Goal: Task Accomplishment & Management: Complete application form

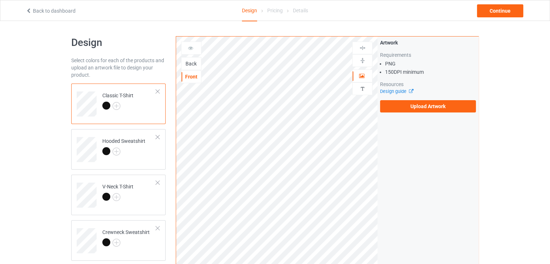
scroll to position [203, 0]
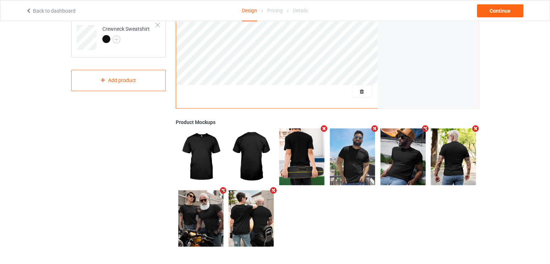
click at [272, 188] on icon "Remove mockup" at bounding box center [273, 191] width 9 height 8
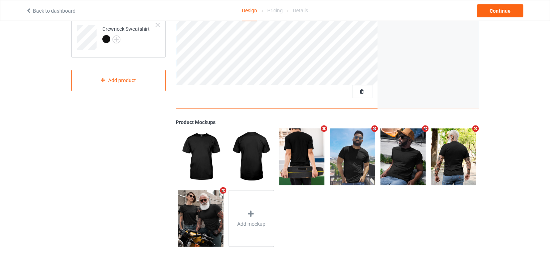
click at [223, 190] on icon "Remove mockup" at bounding box center [222, 191] width 9 height 8
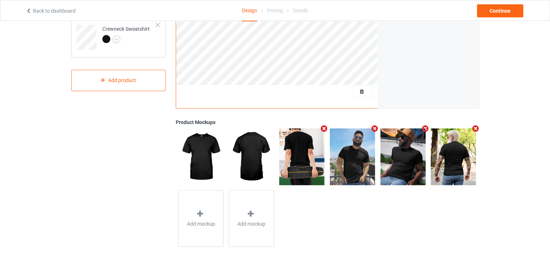
click at [323, 128] on icon "Remove mockup" at bounding box center [324, 129] width 9 height 8
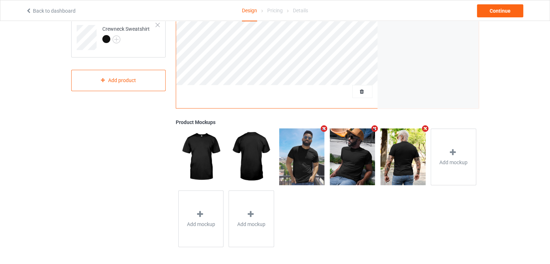
click at [324, 128] on icon "Remove mockup" at bounding box center [324, 129] width 9 height 8
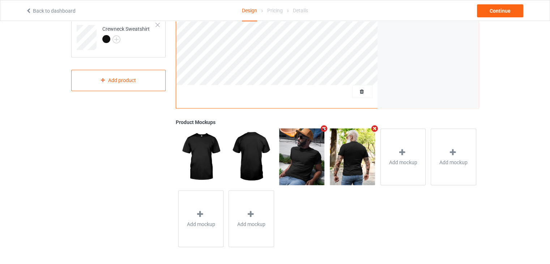
click at [325, 127] on icon "Remove mockup" at bounding box center [324, 129] width 9 height 8
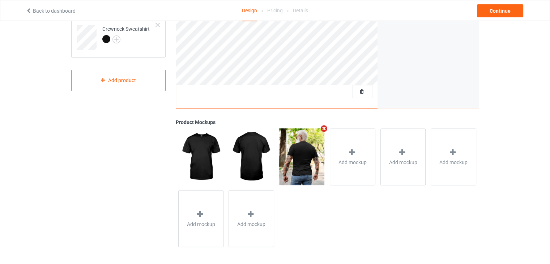
click at [324, 128] on icon "Remove mockup" at bounding box center [324, 129] width 9 height 8
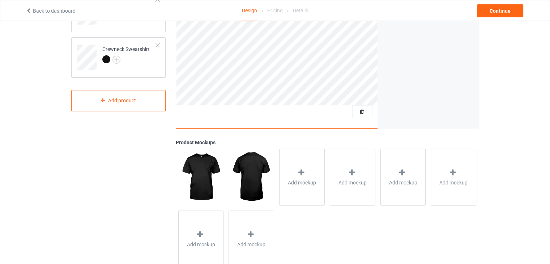
scroll to position [59, 0]
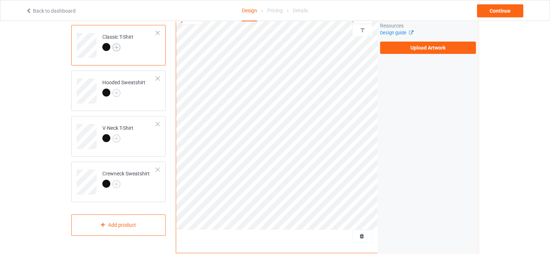
click at [117, 45] on img at bounding box center [116, 47] width 8 height 8
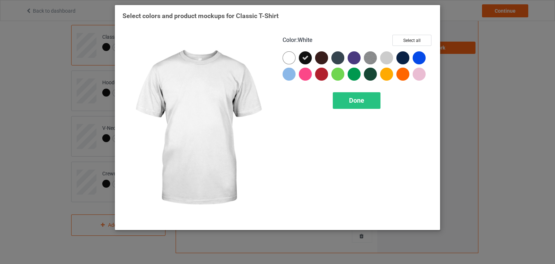
click at [290, 55] on div at bounding box center [289, 57] width 13 height 13
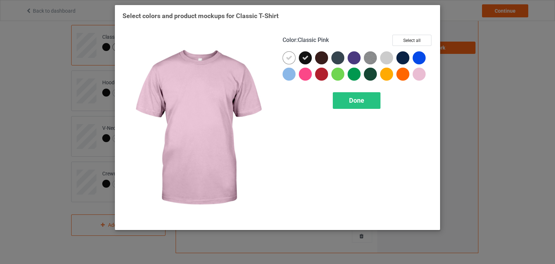
click at [420, 76] on div at bounding box center [419, 74] width 13 height 13
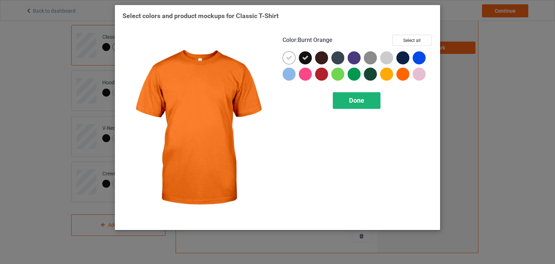
click at [349, 94] on div "Done" at bounding box center [357, 100] width 48 height 17
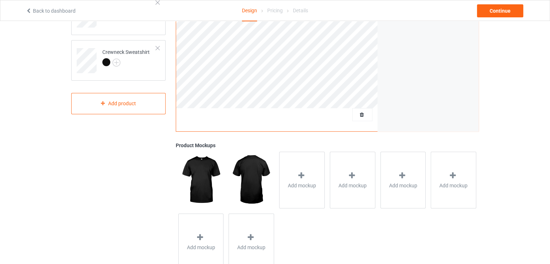
scroll to position [204, 0]
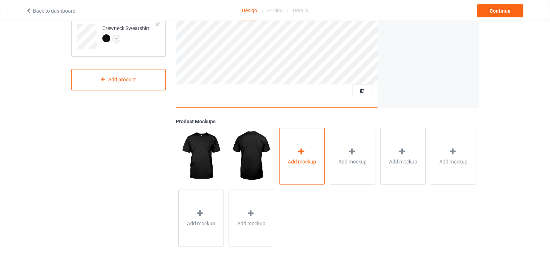
click at [304, 148] on icon at bounding box center [301, 152] width 9 height 8
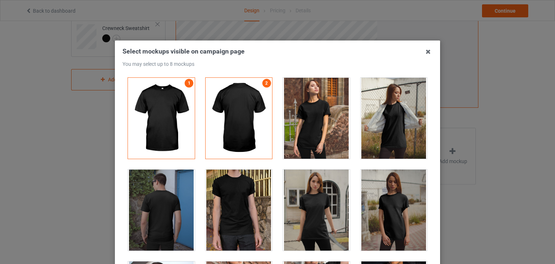
drag, startPoint x: 430, startPoint y: 49, endPoint x: 392, endPoint y: 51, distance: 38.1
click at [430, 50] on icon at bounding box center [429, 52] width 12 height 12
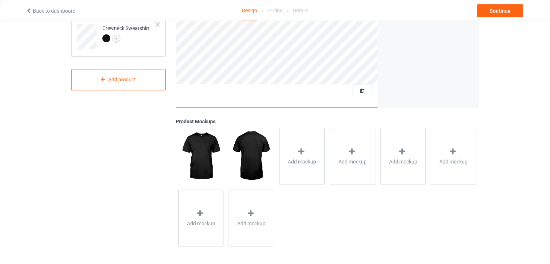
scroll to position [23, 0]
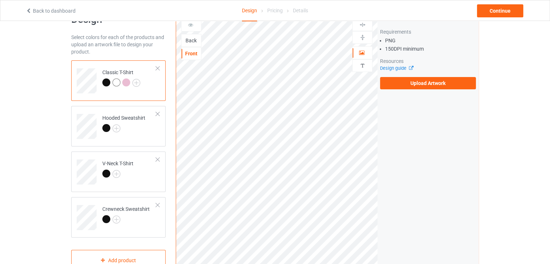
click at [126, 82] on div at bounding box center [126, 82] width 8 height 8
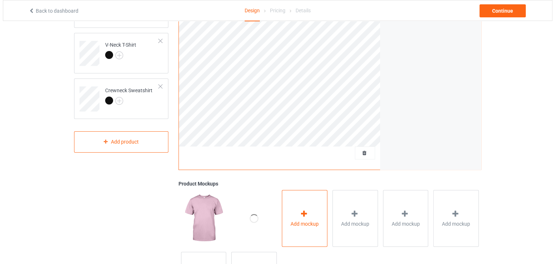
scroll to position [204, 0]
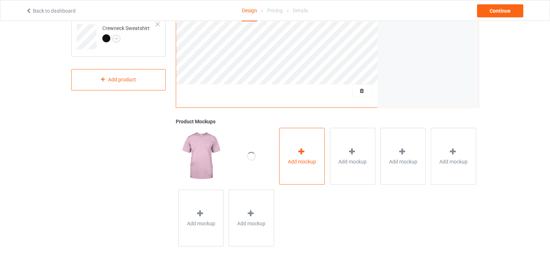
click at [296, 154] on div "Add mockup" at bounding box center [302, 156] width 46 height 57
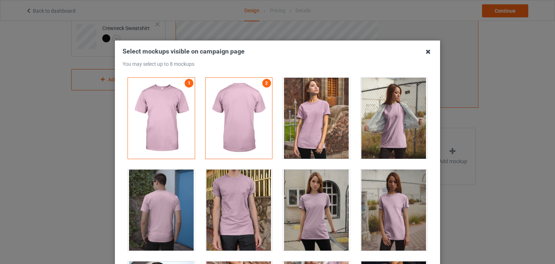
click at [425, 51] on icon at bounding box center [429, 52] width 12 height 12
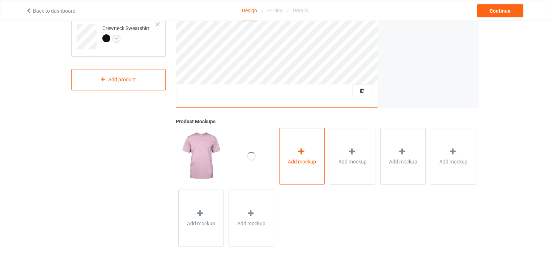
click at [318, 148] on div "Add mockup" at bounding box center [302, 156] width 46 height 57
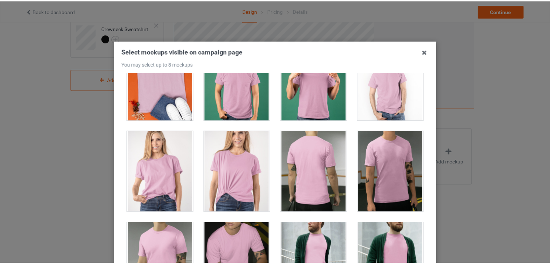
scroll to position [1230, 0]
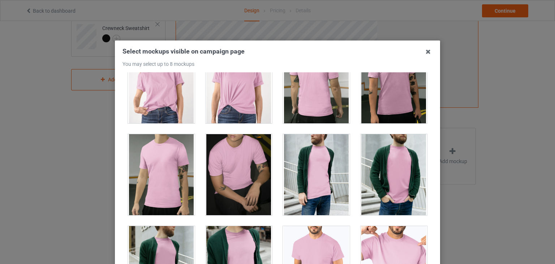
click at [423, 55] on icon at bounding box center [429, 52] width 12 height 12
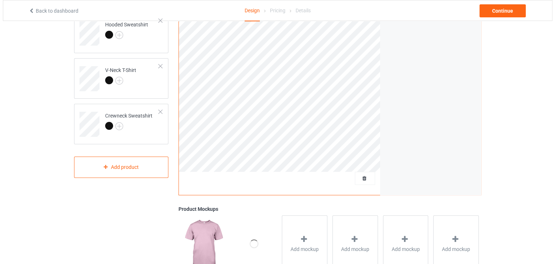
scroll to position [181, 0]
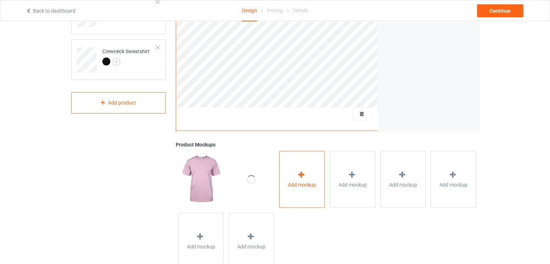
click at [295, 168] on div "Add mockup" at bounding box center [302, 179] width 46 height 57
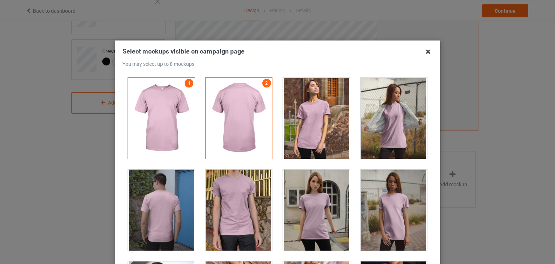
click at [423, 47] on icon at bounding box center [429, 52] width 12 height 12
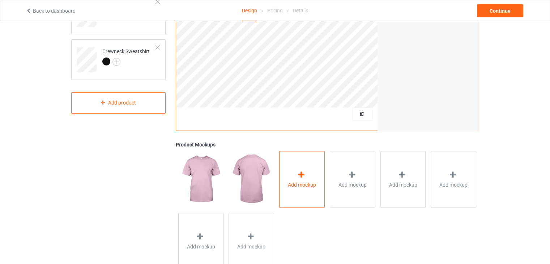
click at [314, 176] on div "Add mockup" at bounding box center [302, 179] width 46 height 57
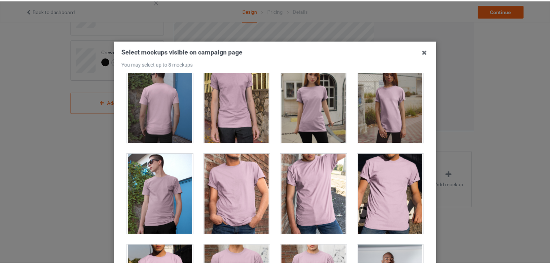
scroll to position [108, 0]
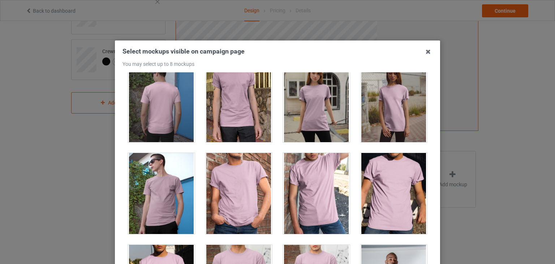
click at [387, 186] on div at bounding box center [394, 193] width 67 height 81
click at [423, 54] on icon at bounding box center [429, 52] width 12 height 12
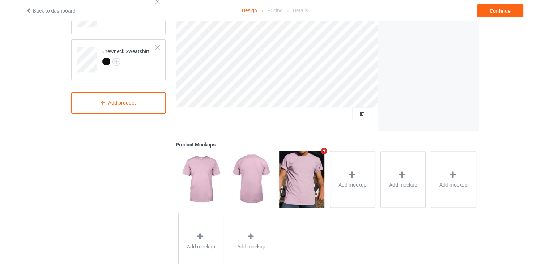
click at [305, 181] on img at bounding box center [301, 179] width 45 height 56
